Goal: Information Seeking & Learning: Check status

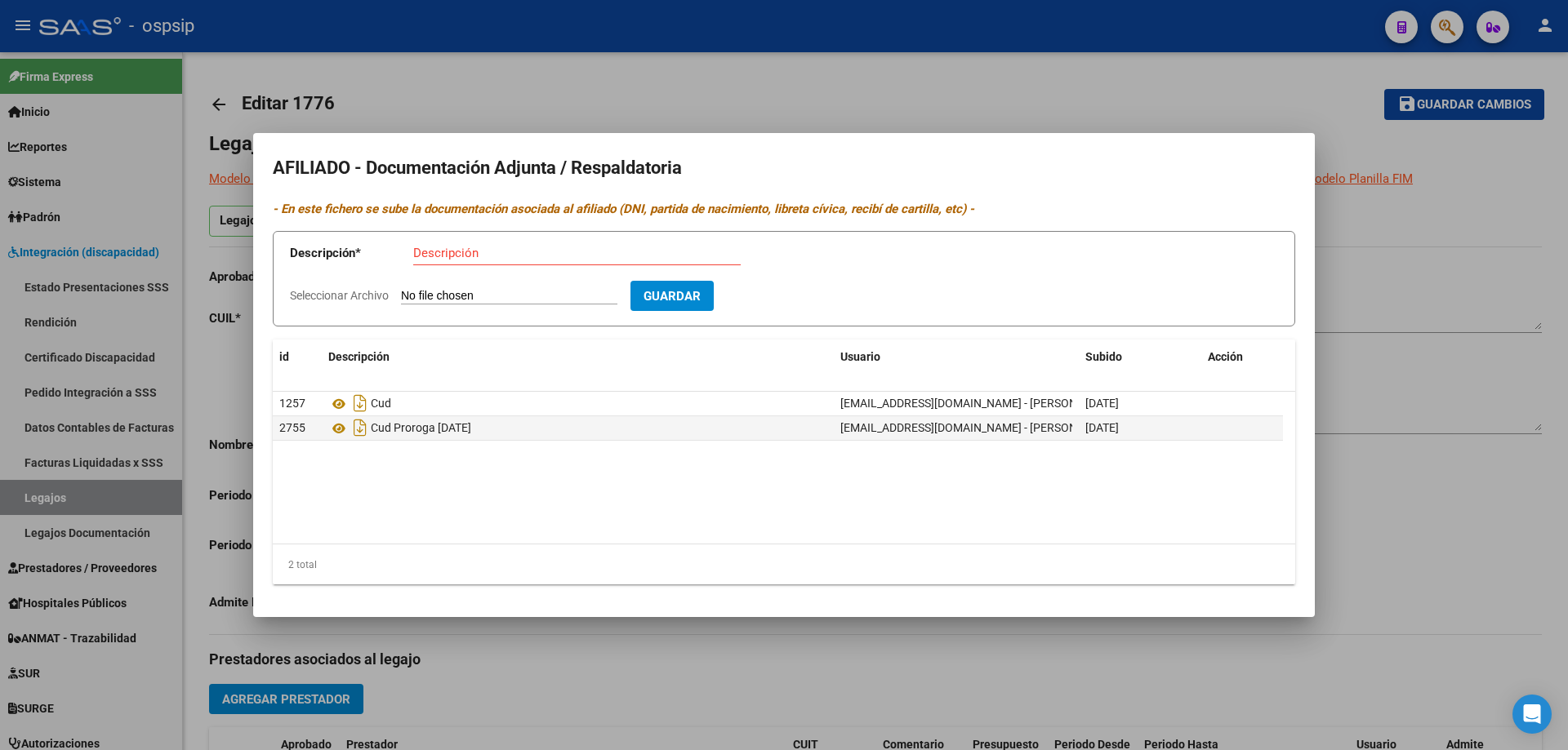
click at [117, 501] on div at bounding box center [784, 375] width 1568 height 750
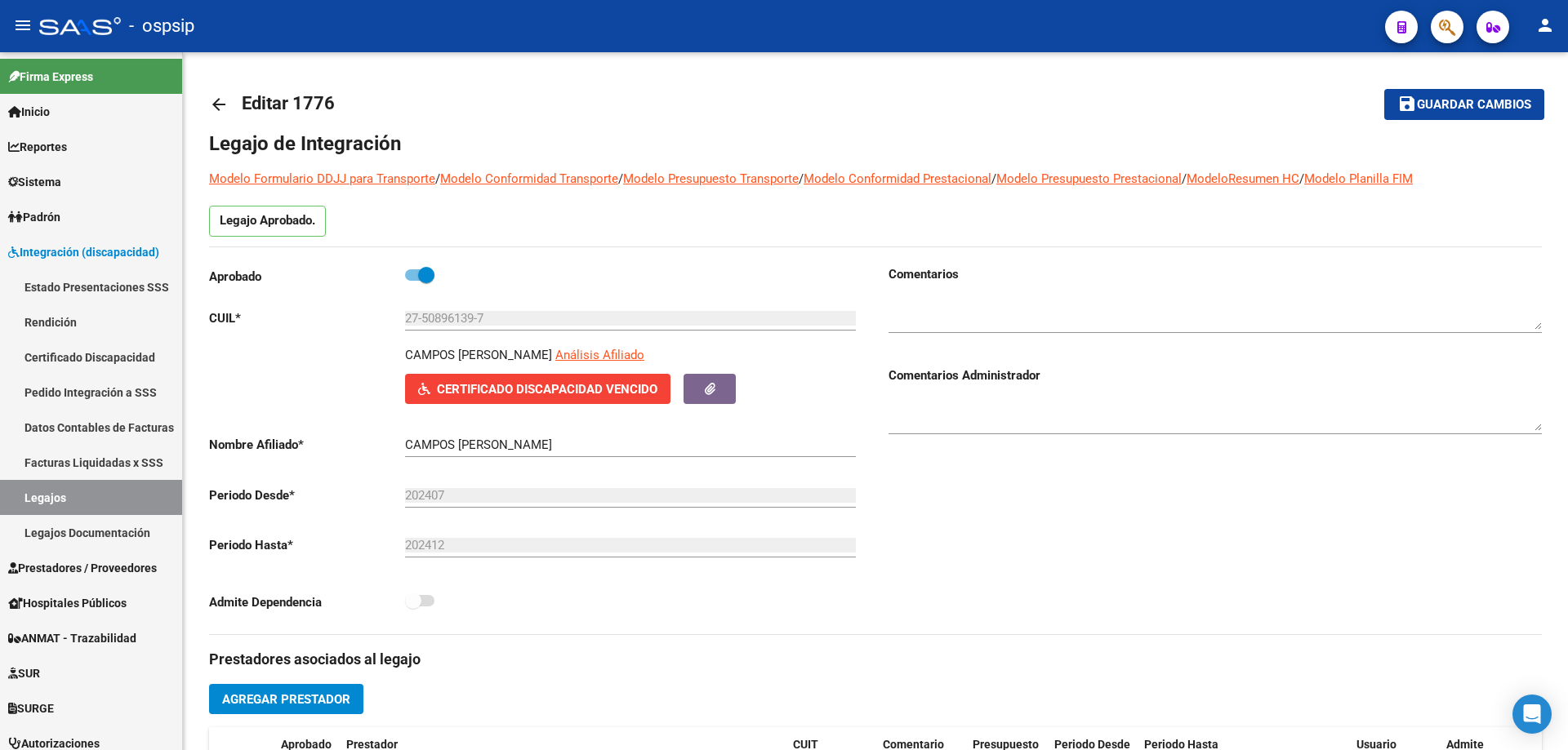
click at [117, 501] on link "Legajos" at bounding box center [91, 498] width 182 height 35
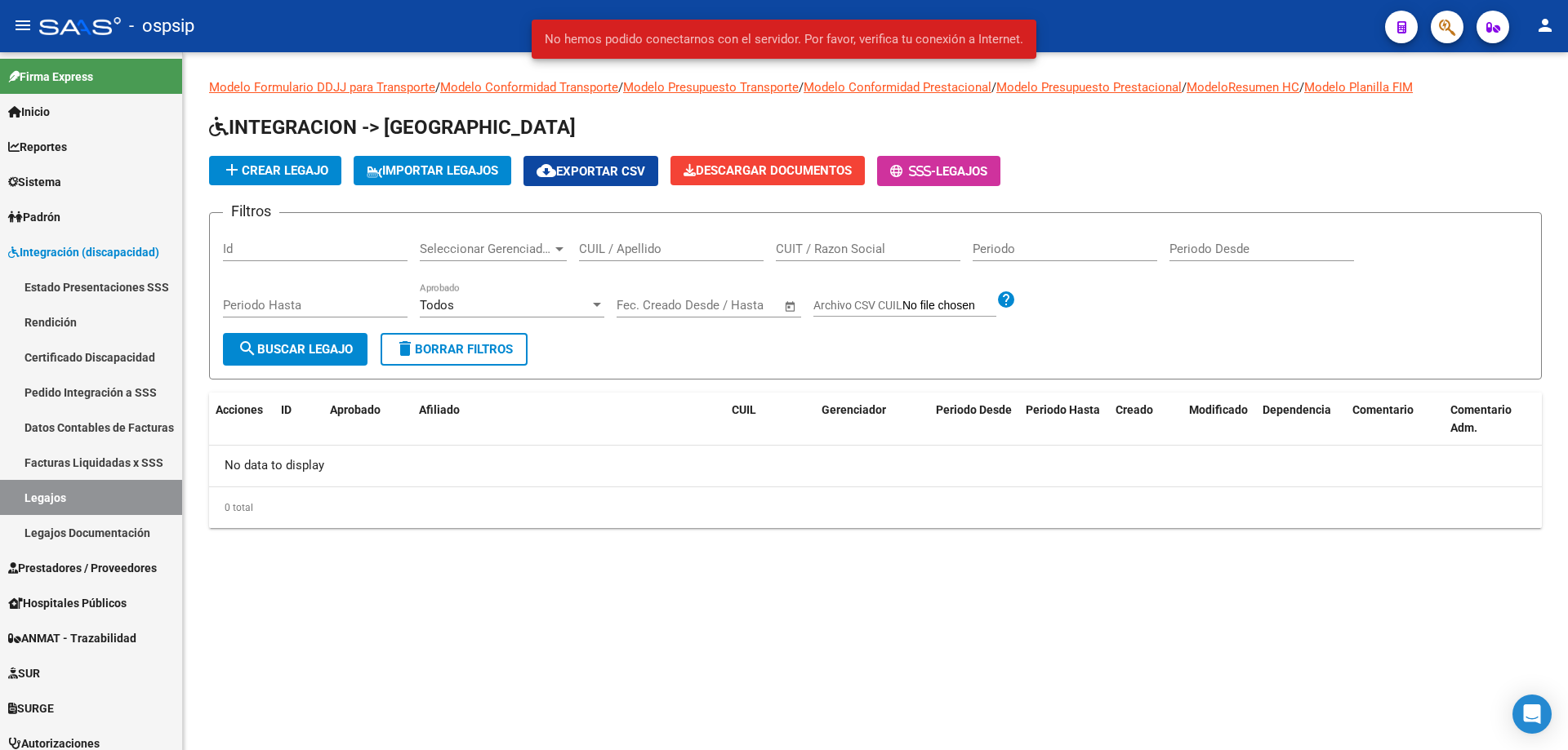
click at [642, 230] on div "CUIL / Apellido" at bounding box center [671, 244] width 185 height 35
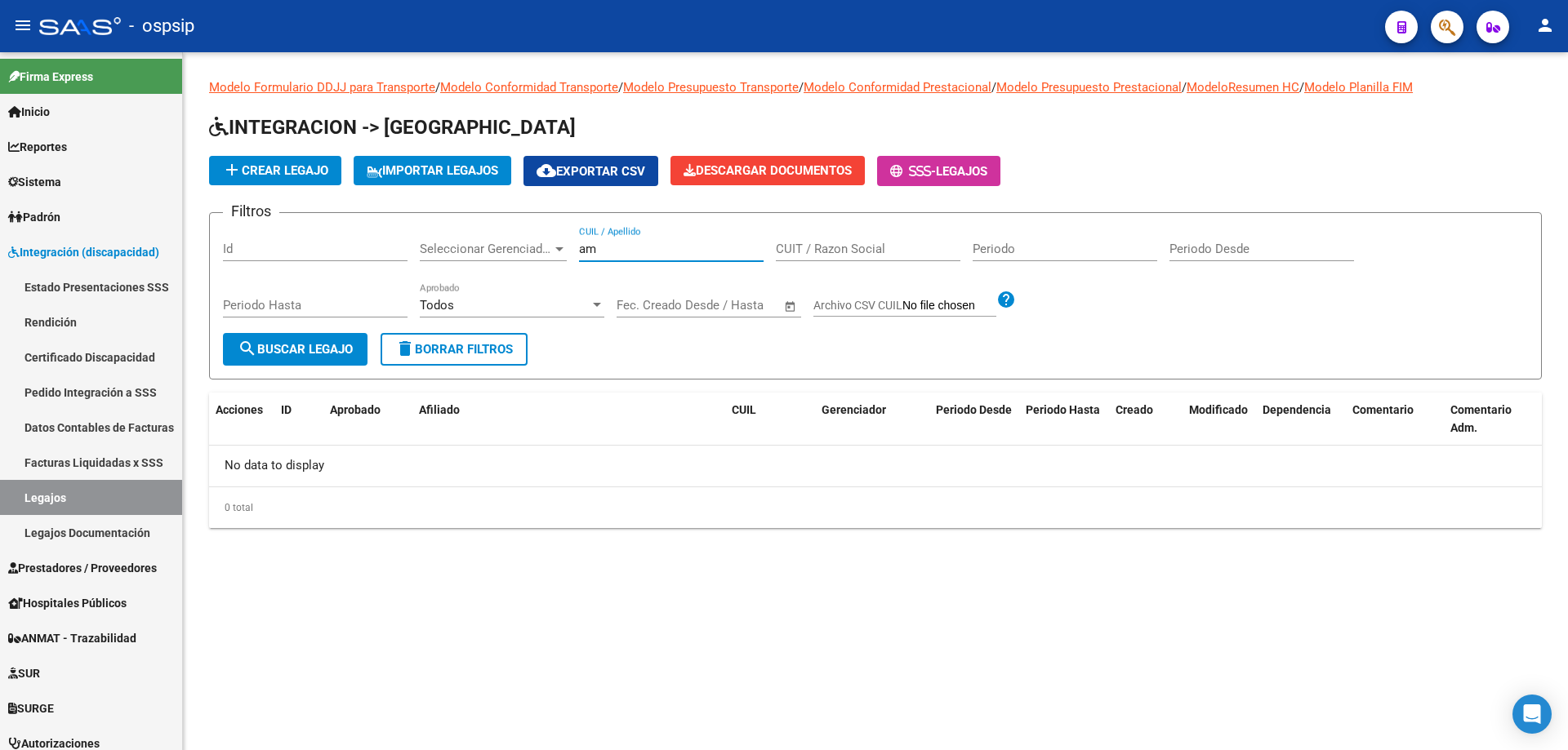
type input "a"
type input "[PERSON_NAME]"
click at [107, 499] on link "Legajos" at bounding box center [91, 498] width 182 height 35
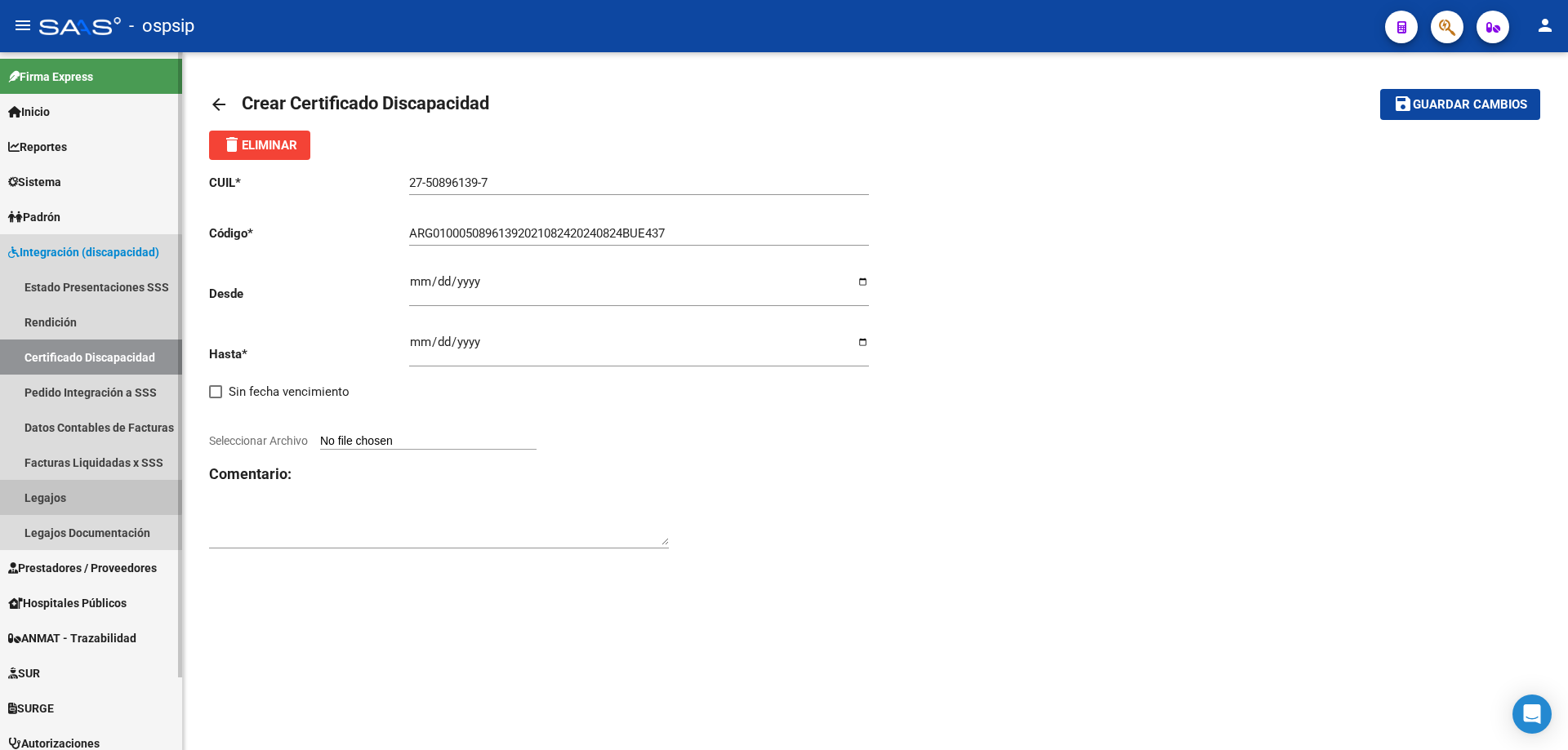
click at [77, 490] on link "Legajos" at bounding box center [91, 498] width 182 height 35
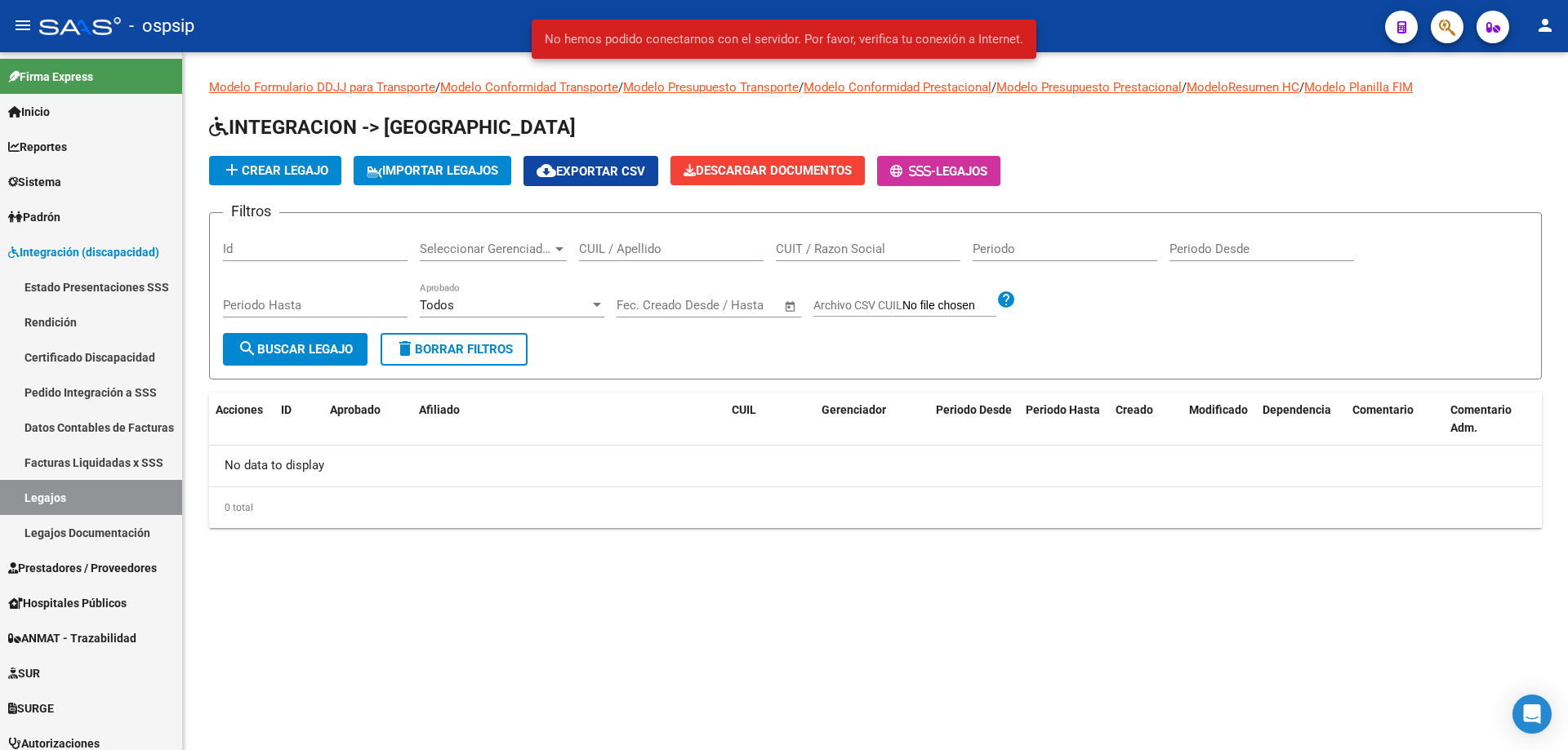
drag, startPoint x: 695, startPoint y: 248, endPoint x: 706, endPoint y: 246, distance: 11.2
click at [700, 248] on input "CUIL / Apellido" at bounding box center [671, 249] width 185 height 14
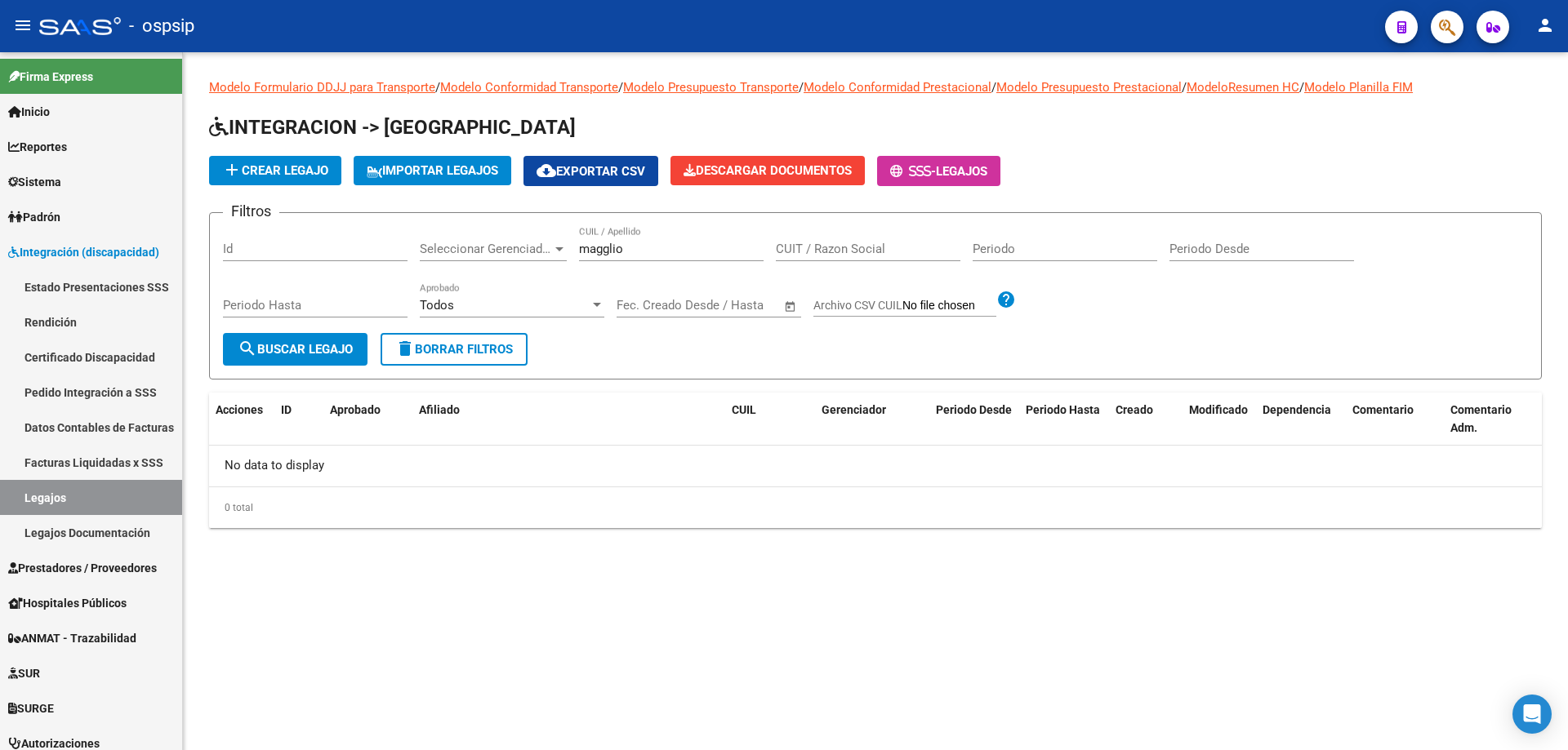
click at [658, 237] on div "magglio CUIL / Apellido" at bounding box center [671, 244] width 185 height 35
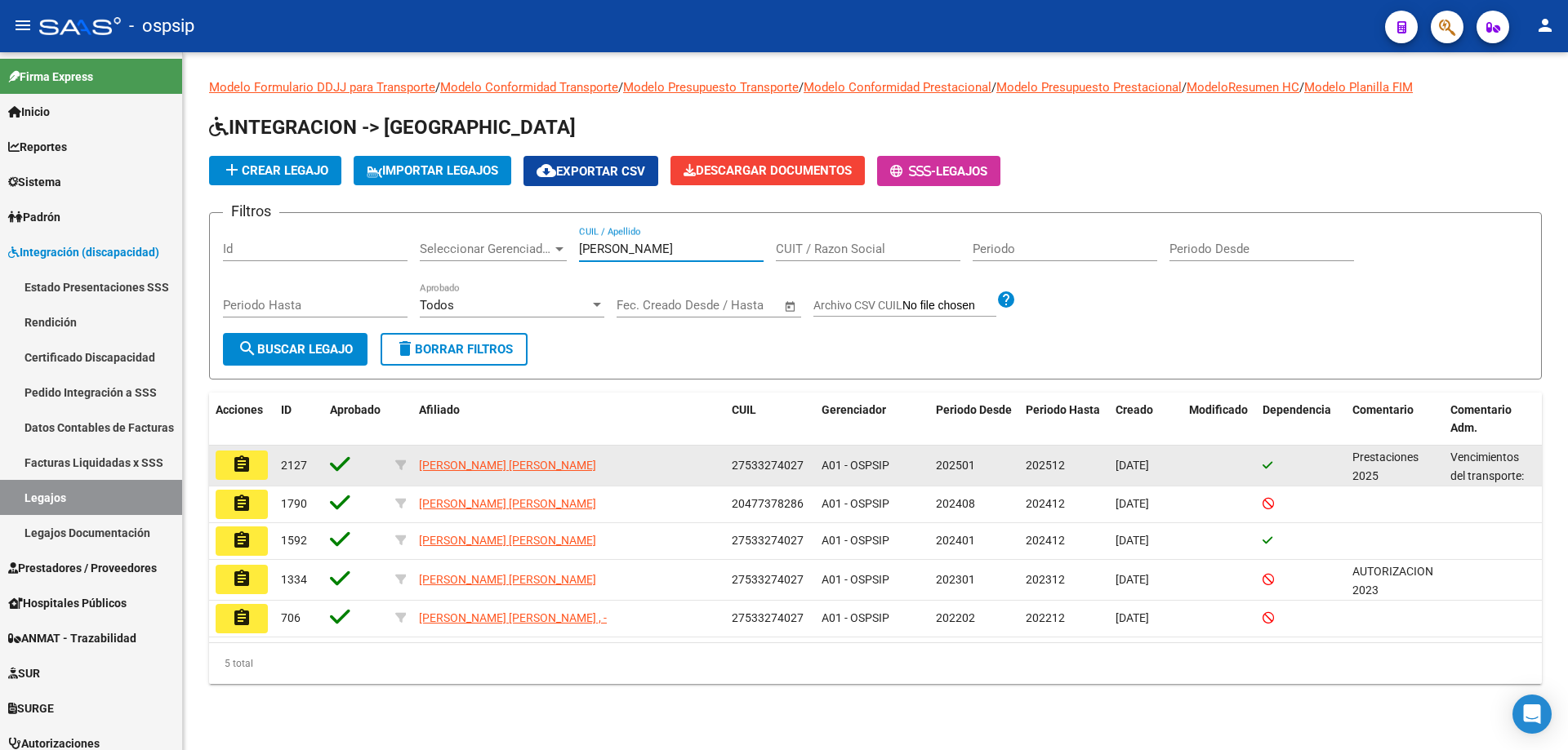
type input "[PERSON_NAME]"
click at [252, 464] on button "assignment" at bounding box center [242, 465] width 52 height 29
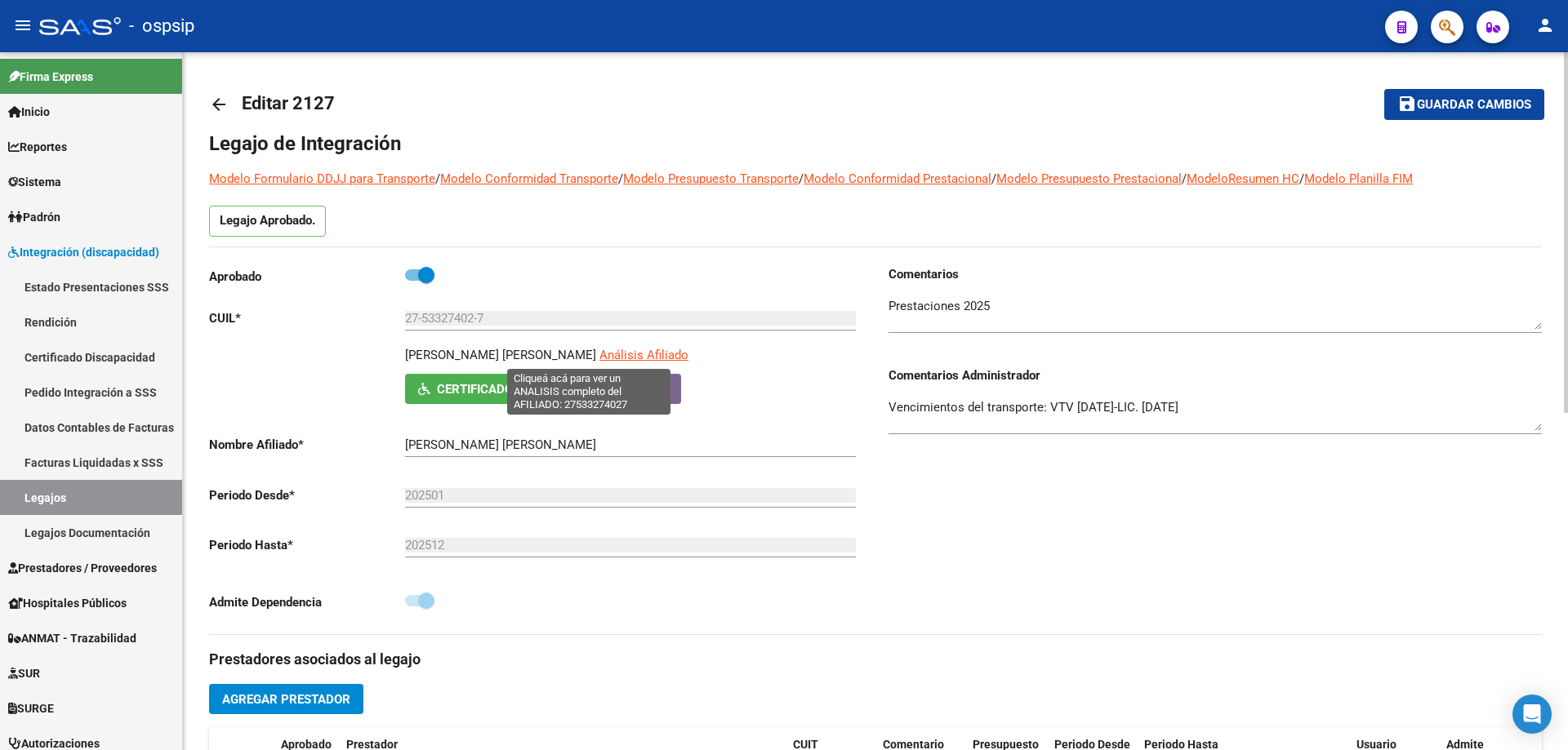
click at [599, 356] on span "Análisis Afiliado" at bounding box center [644, 355] width 89 height 14
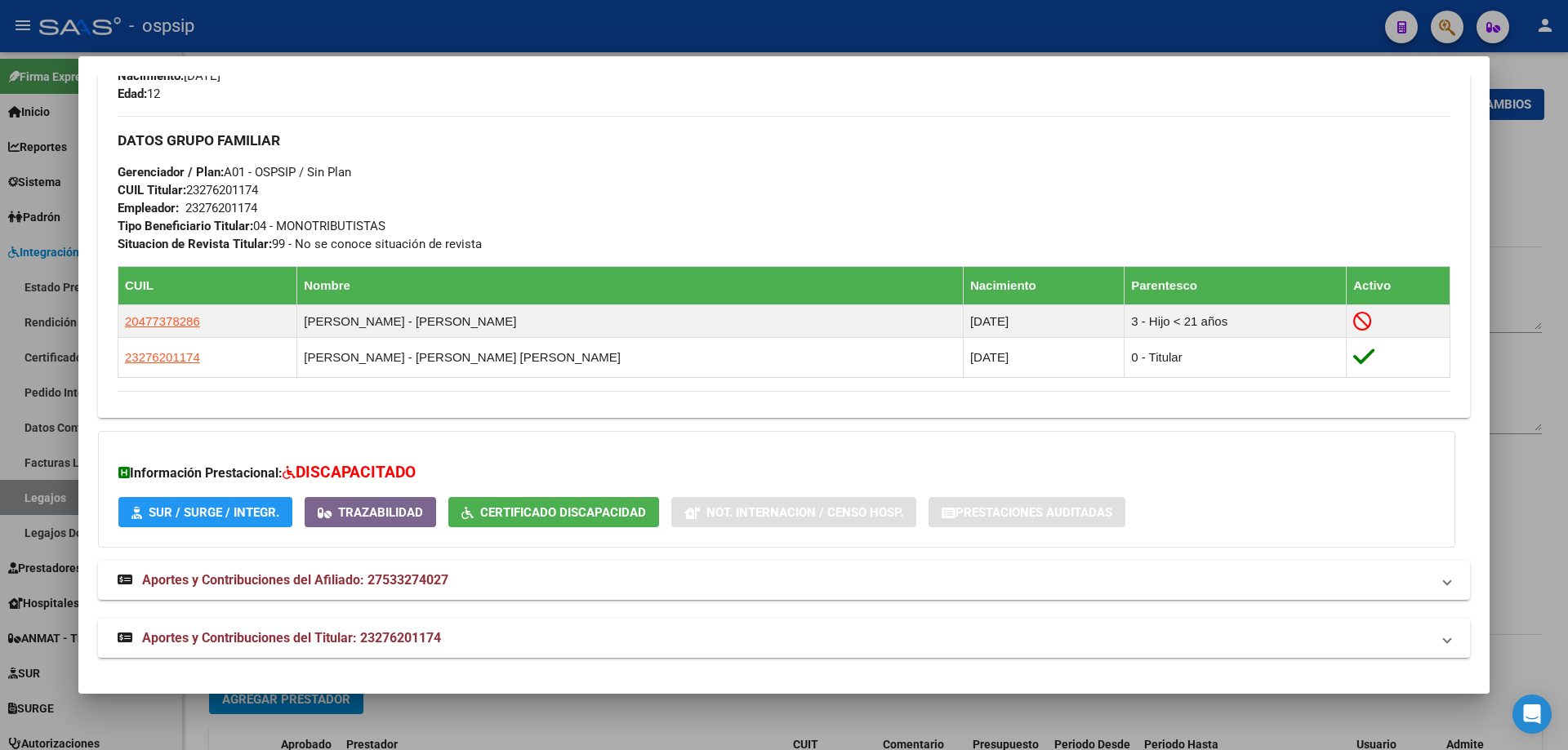
scroll to position [725, 0]
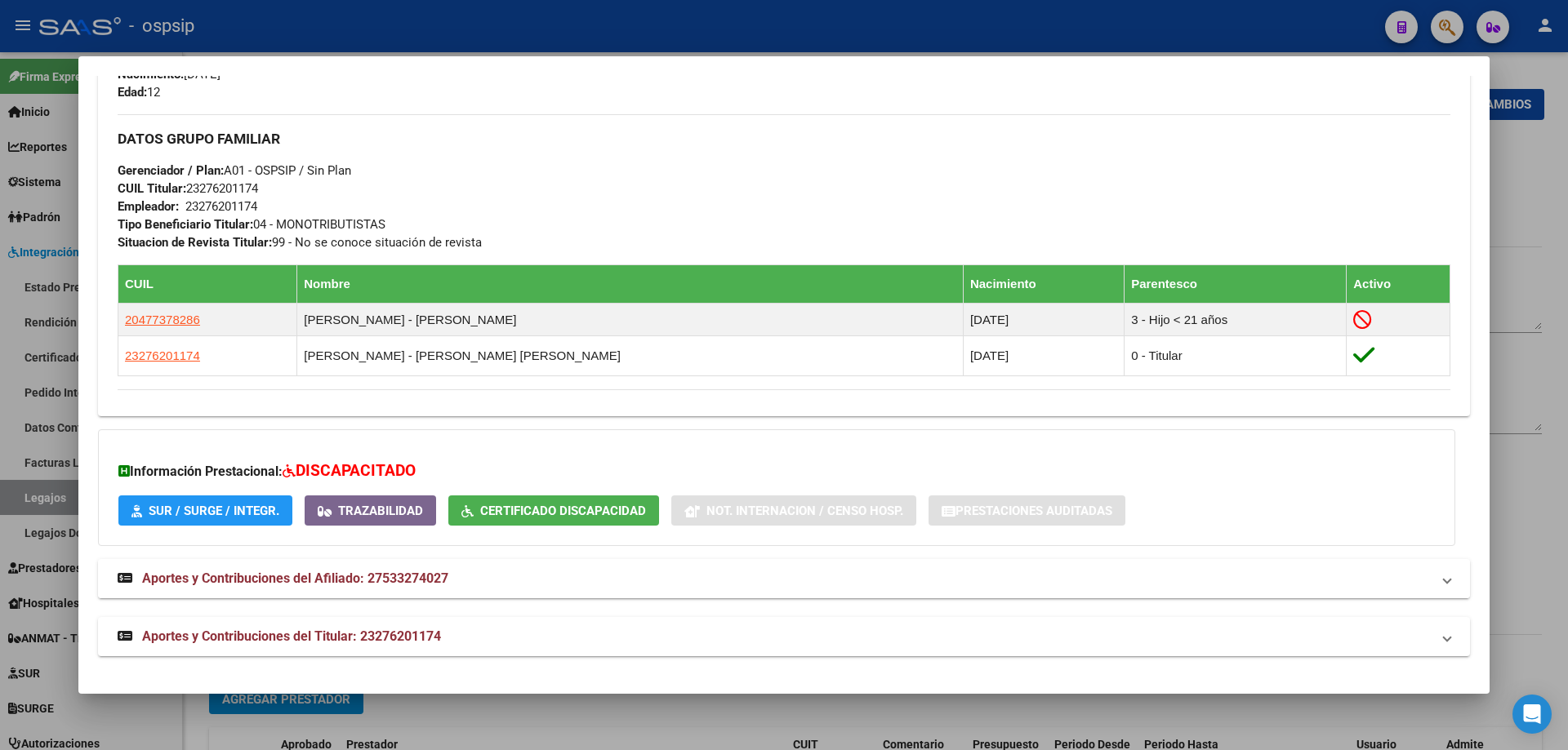
click at [325, 577] on span "Aportes y Contribuciones del Afiliado: 27533274027" at bounding box center [295, 578] width 306 height 15
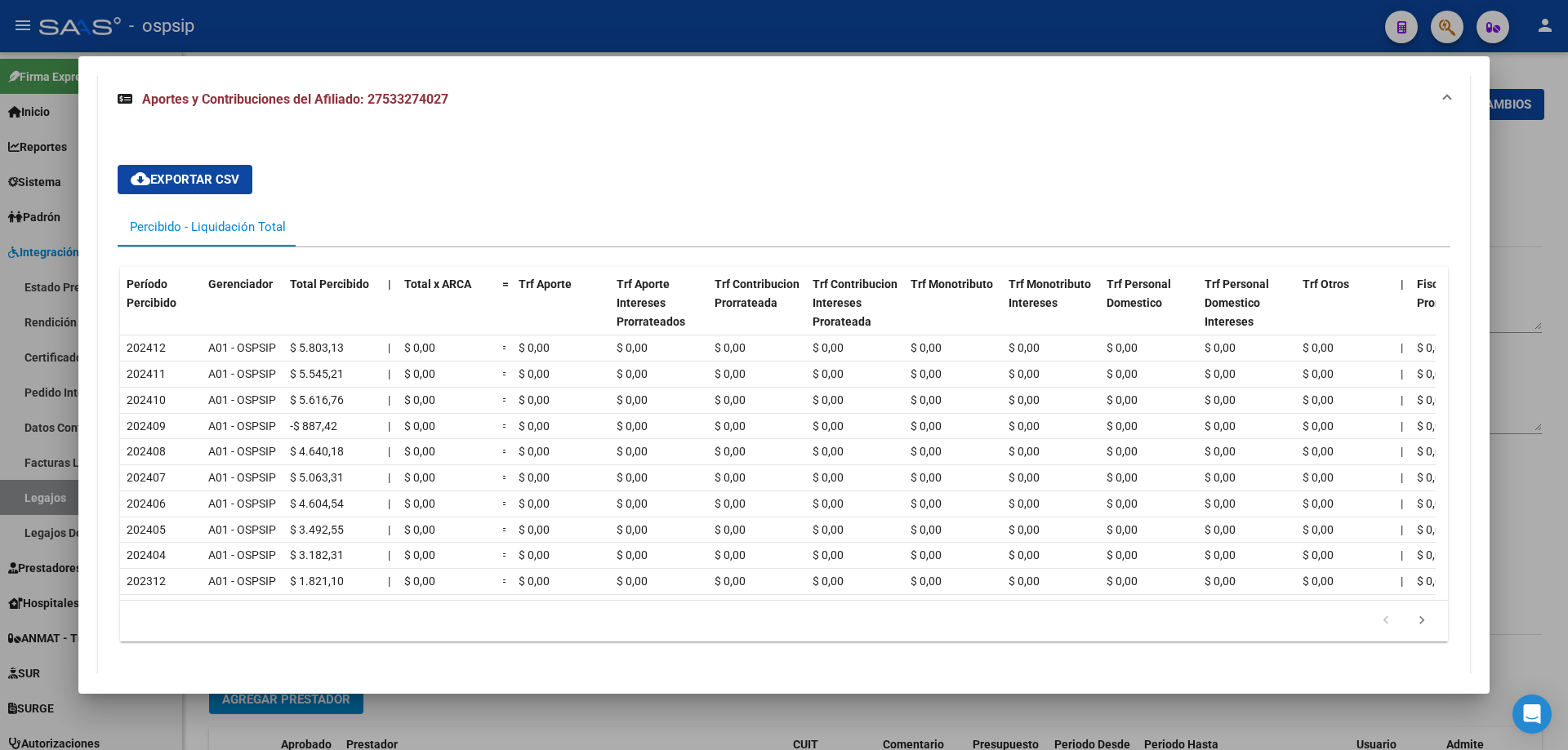
scroll to position [1305, 0]
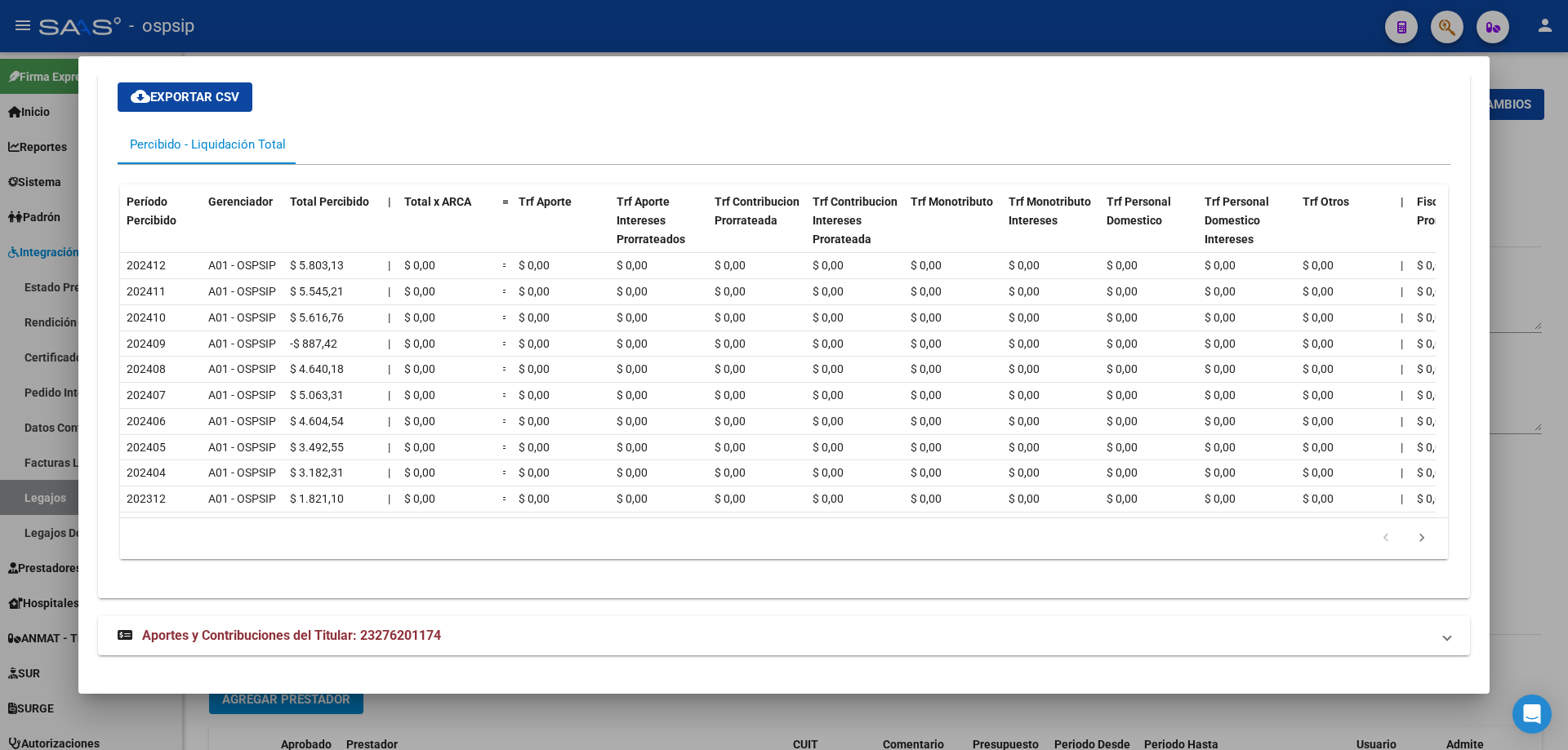
click at [436, 636] on span "Aportes y Contribuciones del Titular: 23276201174" at bounding box center [292, 635] width 299 height 15
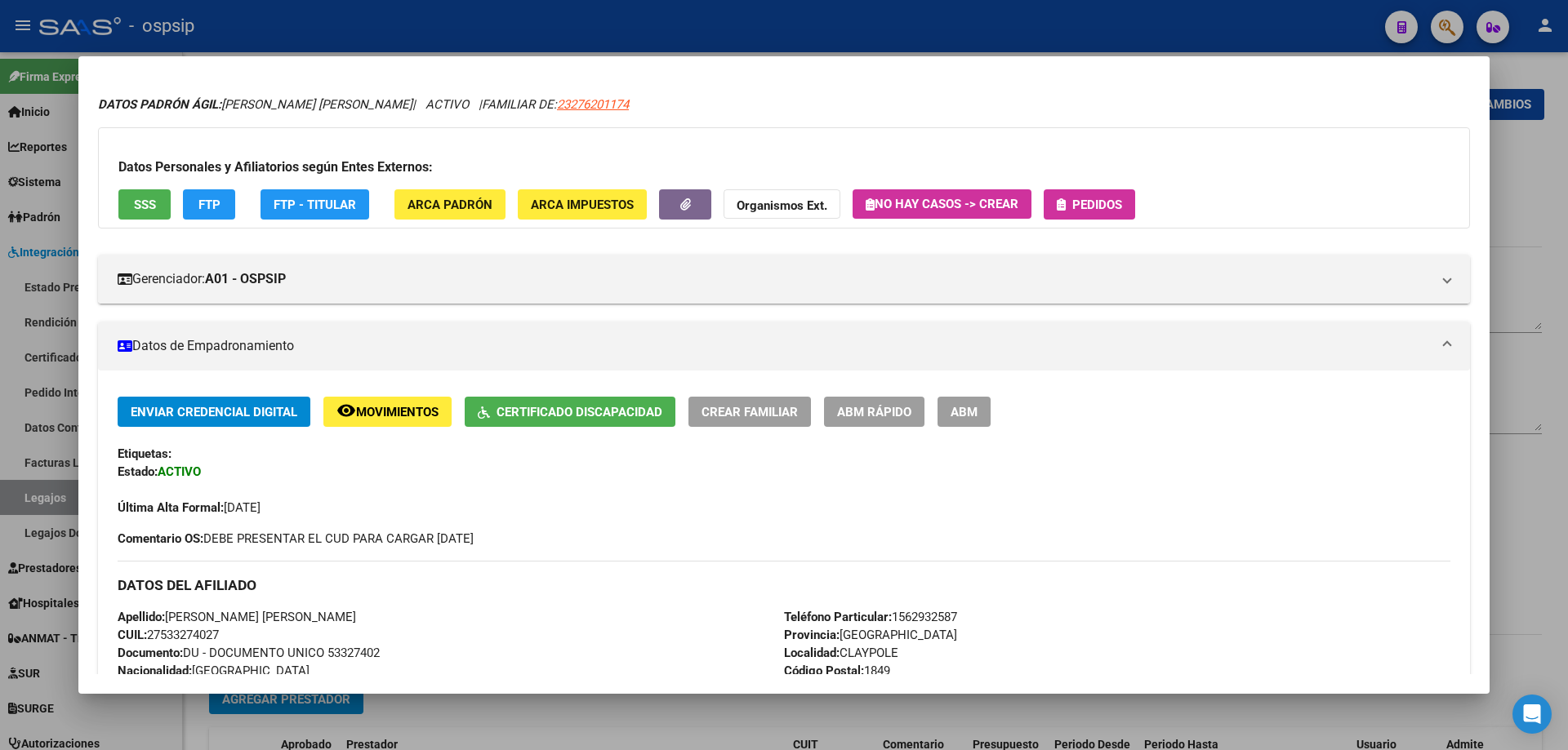
scroll to position [0, 0]
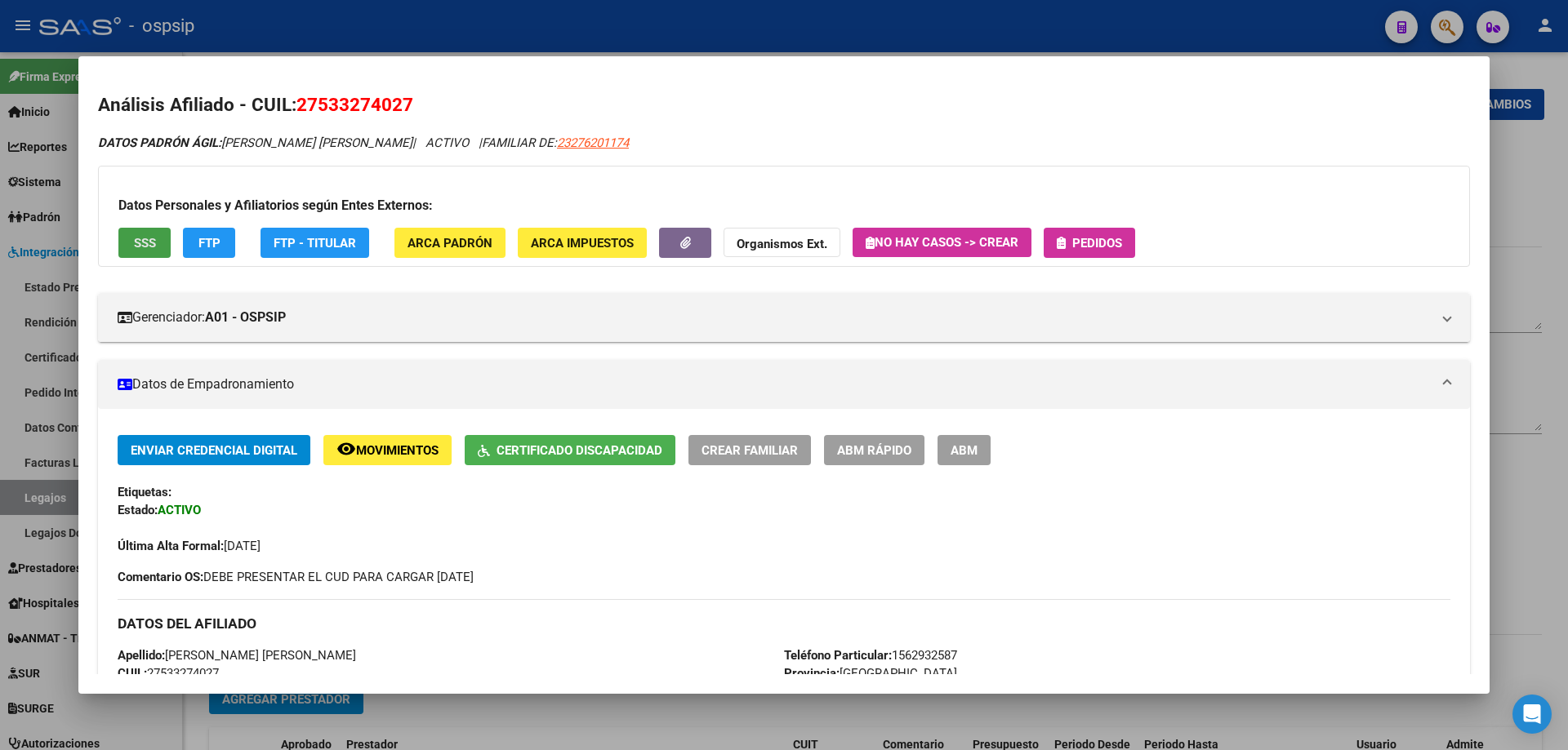
click at [119, 239] on button "SSS" at bounding box center [144, 243] width 52 height 30
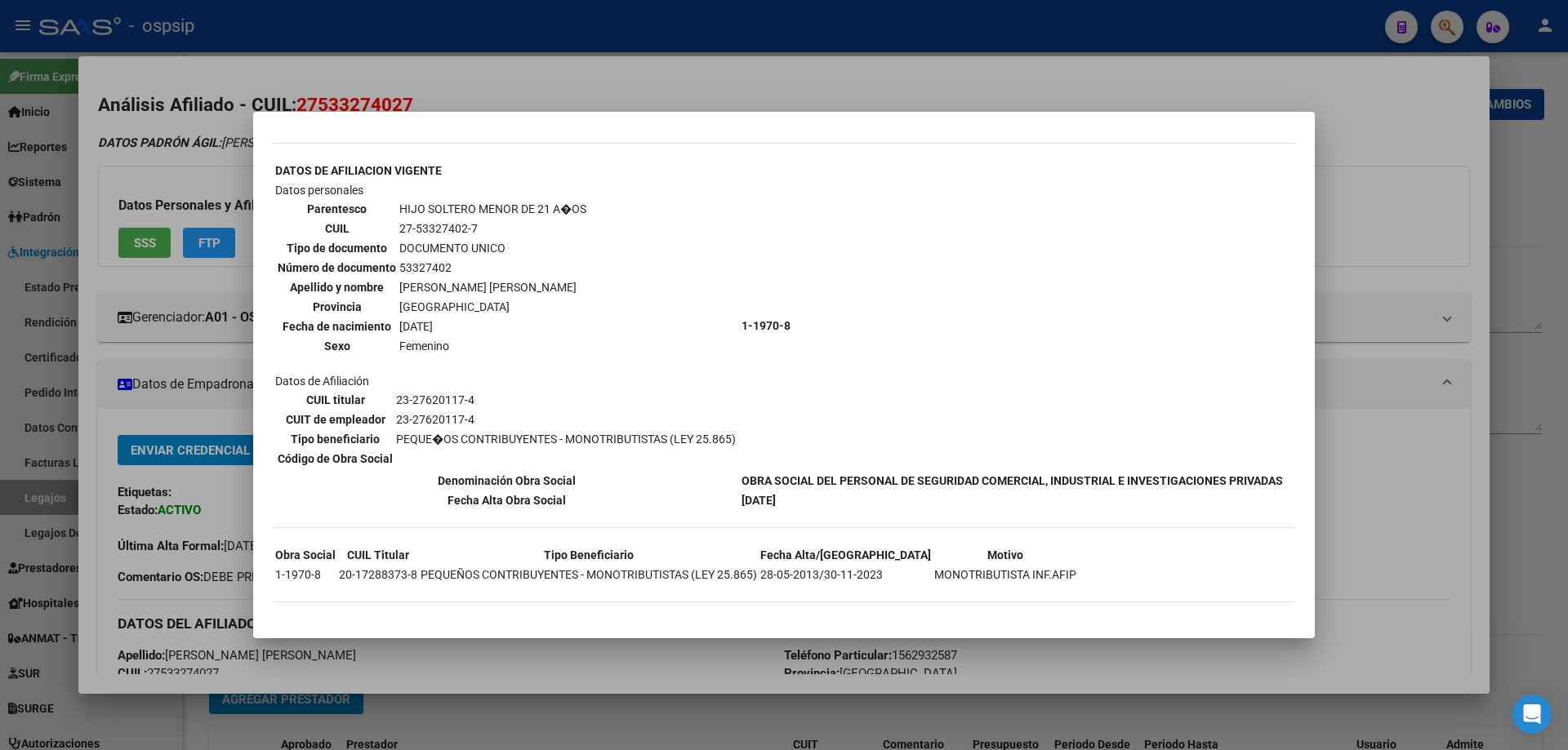
scroll to position [516, 0]
click at [393, 104] on div at bounding box center [784, 375] width 1568 height 750
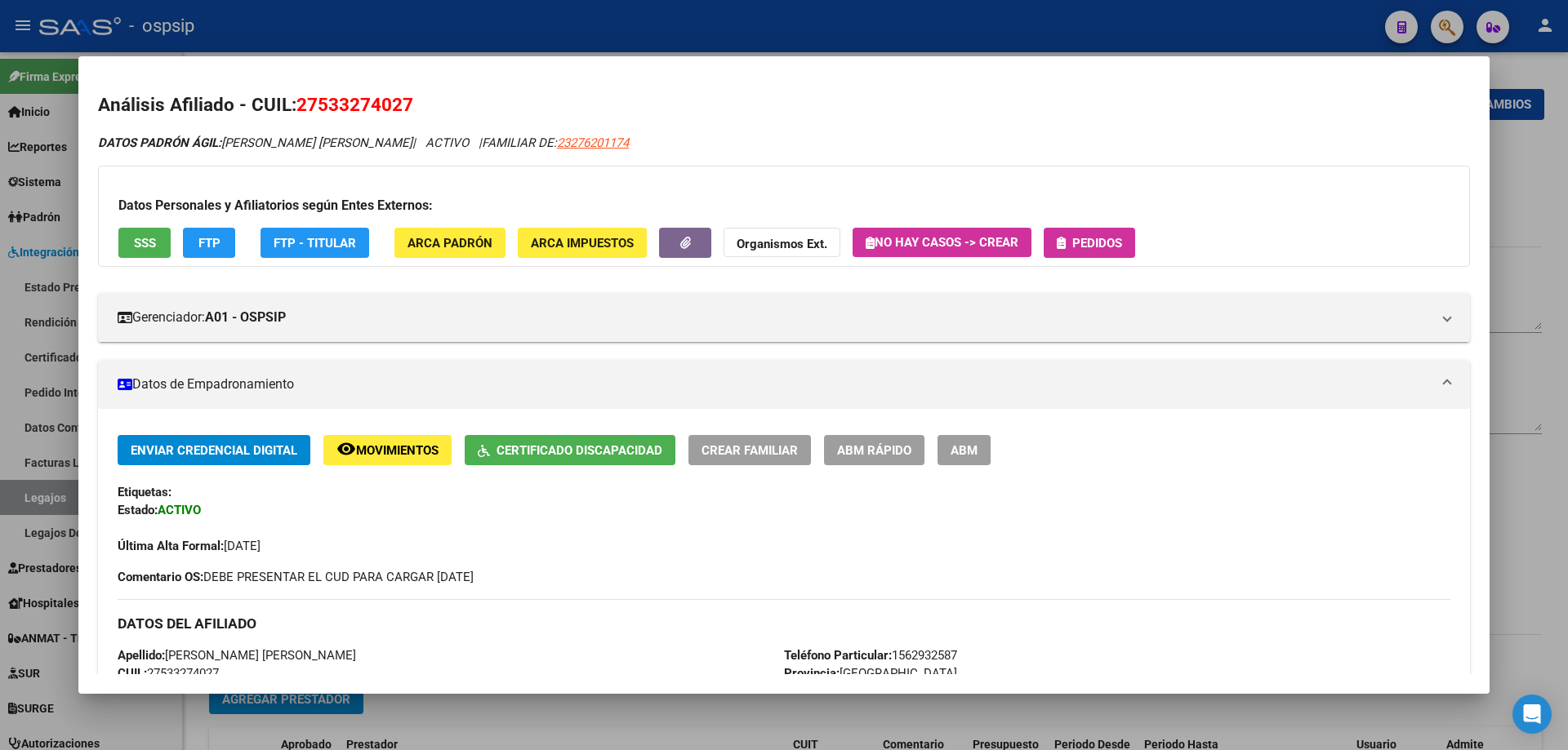
click at [281, 23] on div at bounding box center [784, 375] width 1568 height 750
